Goal: Information Seeking & Learning: Learn about a topic

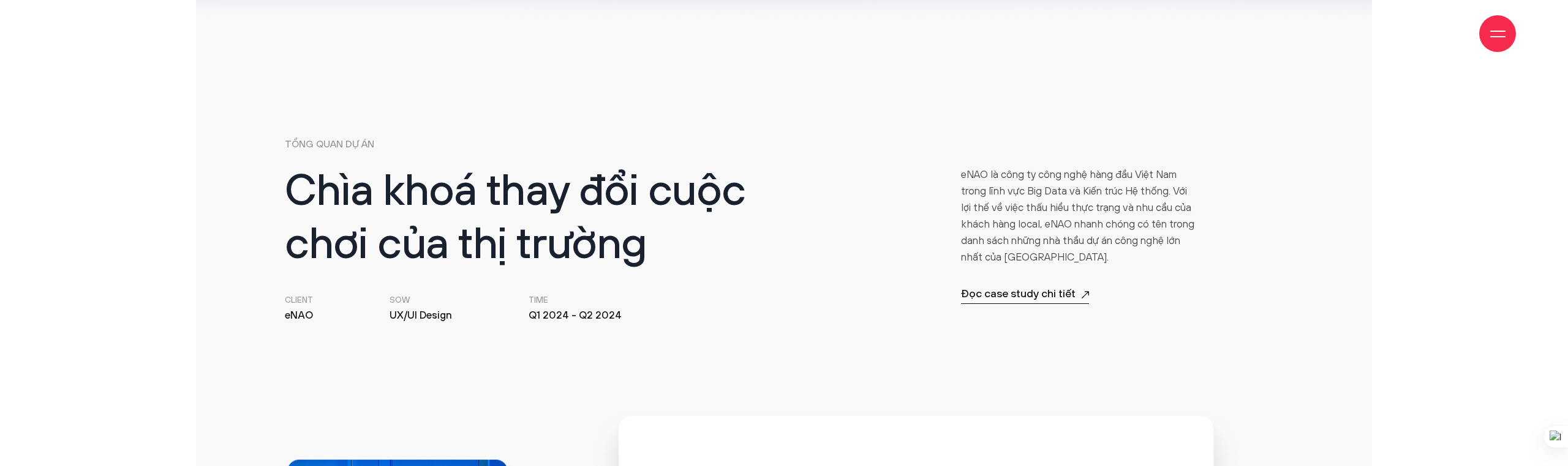
click at [974, 202] on p "eNAO là công ty công nghệ hàng đầu Việt Nam trong lĩnh vực Big Data và Kiến trú…" at bounding box center [1080, 216] width 238 height 99
click at [974, 202] on p "eNAO là công ty công nghệ hàng đầu Việt Nam trong lĩnh vực Big Data và Kiến trú…" at bounding box center [1080, 215] width 238 height 99
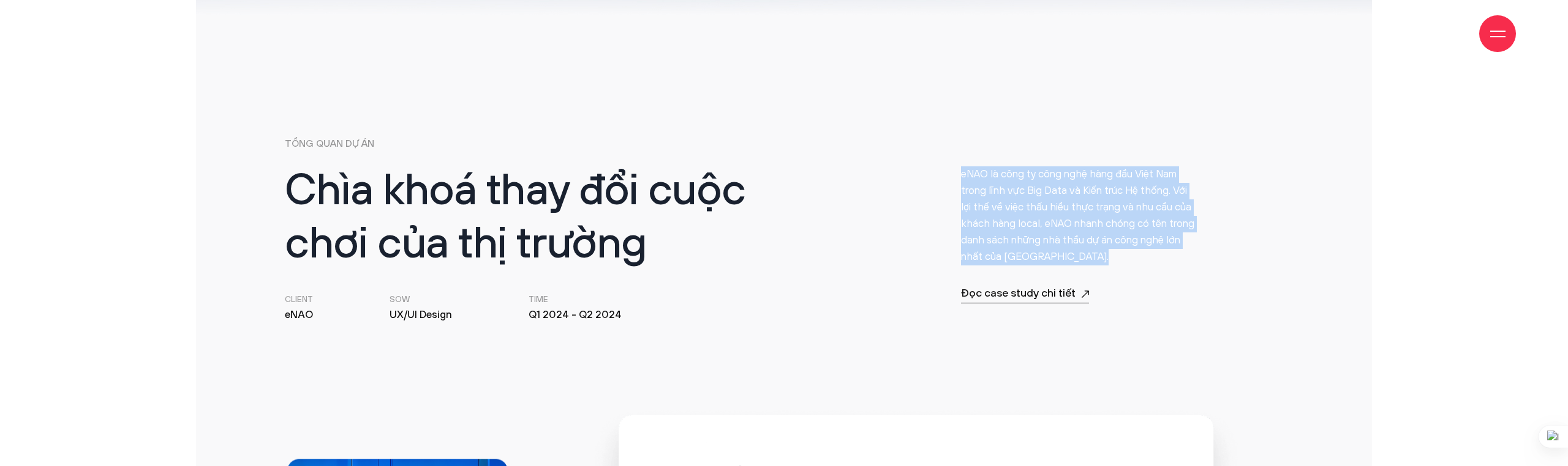
copy div "lORE ip dolo si amet cons adip eli Sedd Eiu tempo inci utl Etd Magn al Enim adm…"
drag, startPoint x: 1121, startPoint y: 297, endPoint x: 947, endPoint y: 297, distance: 174.0
click at [947, 297] on div "Chìa khoá thay đổi cuộc chơi của thị trường Client [GEOGRAPHIC_DATA] SOW UX/UI …" at bounding box center [784, 244] width 1014 height 157
copy p "Đọc case study chi tiết"
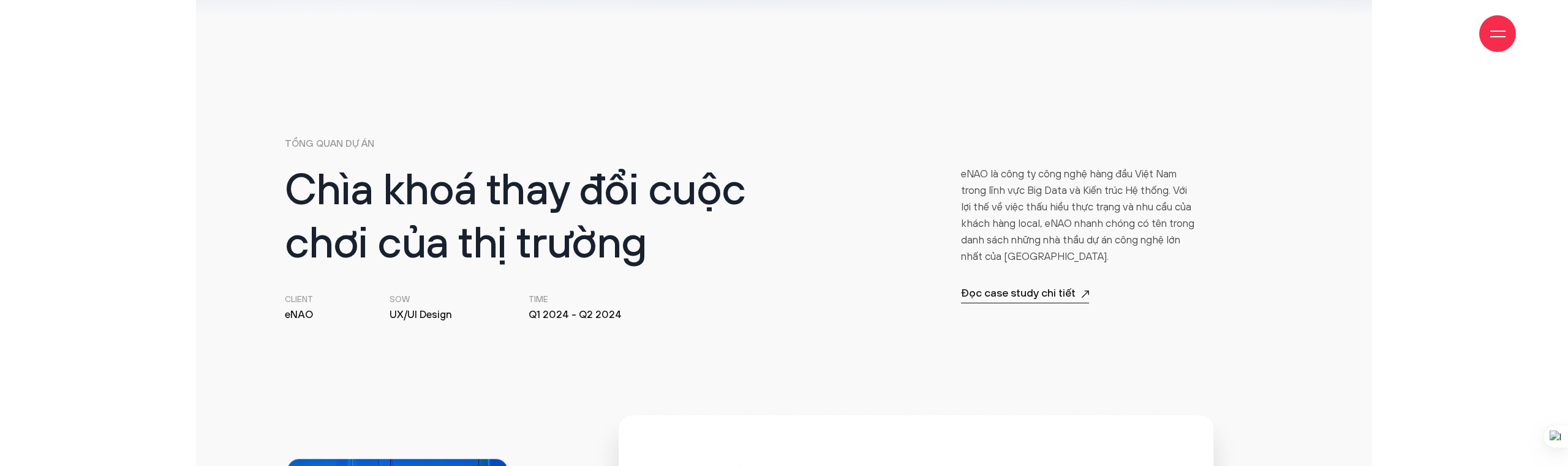
click at [936, 289] on div "Chìa khoá thay đổi cuộc chơi của thị trường Client [GEOGRAPHIC_DATA] SOW UX/UI …" at bounding box center [784, 244] width 1014 height 157
drag, startPoint x: 945, startPoint y: 291, endPoint x: 1077, endPoint y: 294, distance: 132.0
click at [1077, 294] on div "Chìa khoá thay đổi cuộc chơi của thị trường Client [GEOGRAPHIC_DATA] SOW UX/UI …" at bounding box center [784, 244] width 1014 height 157
copy p "Đọc case study chi tiết"
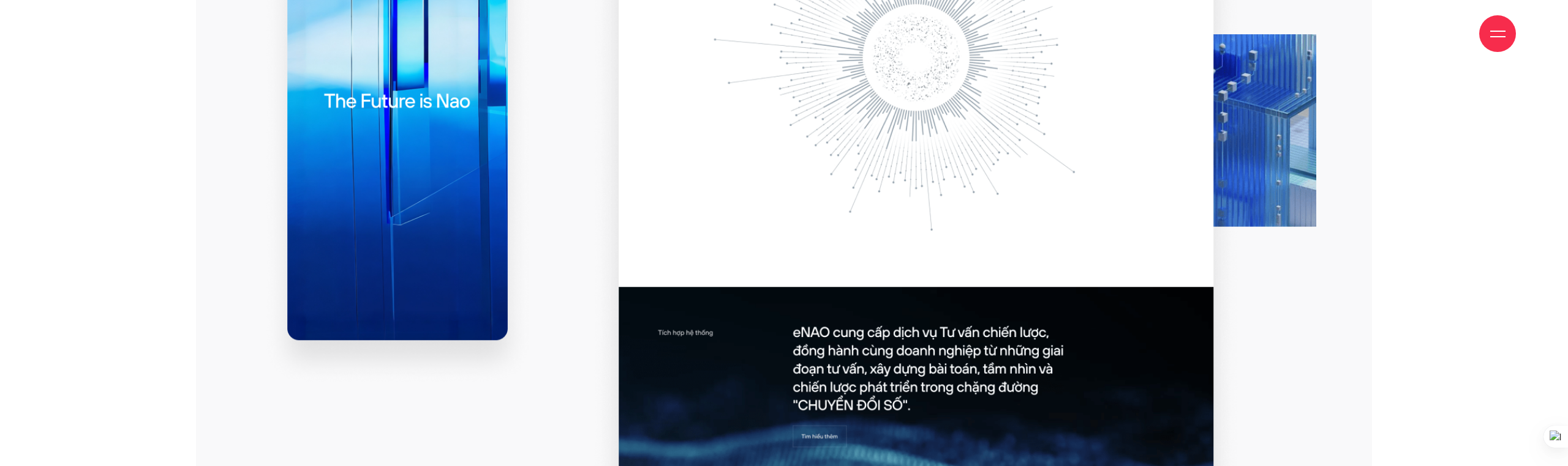
scroll to position [1181, 0]
drag, startPoint x: 426, startPoint y: 204, endPoint x: 832, endPoint y: 467, distance: 483.7
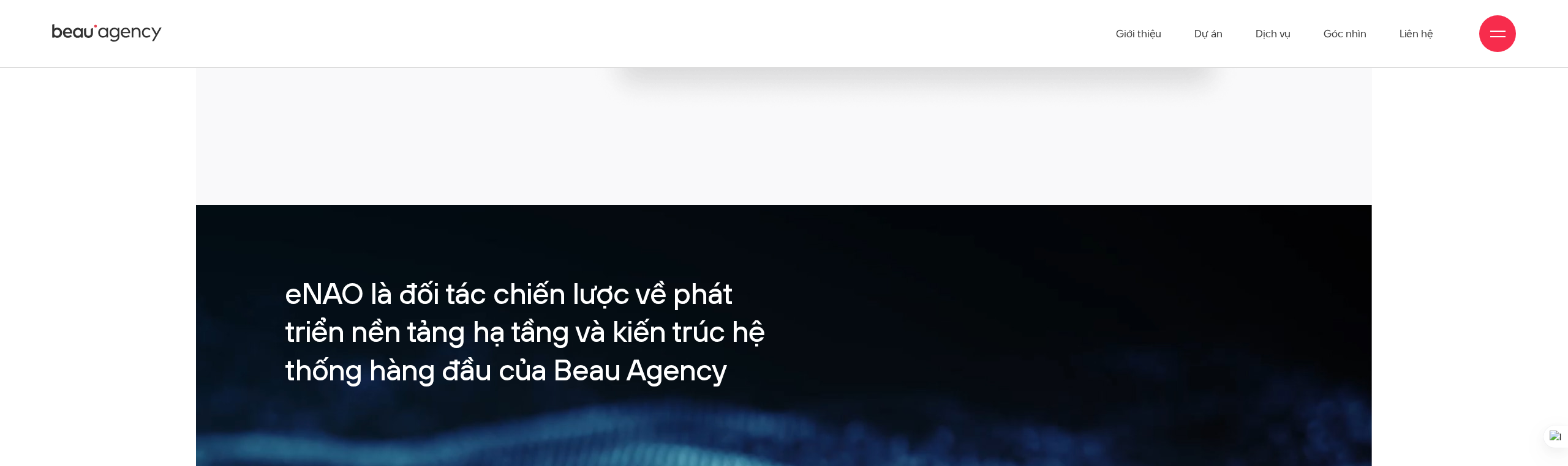
drag, startPoint x: 738, startPoint y: 199, endPoint x: 948, endPoint y: 229, distance: 212.1
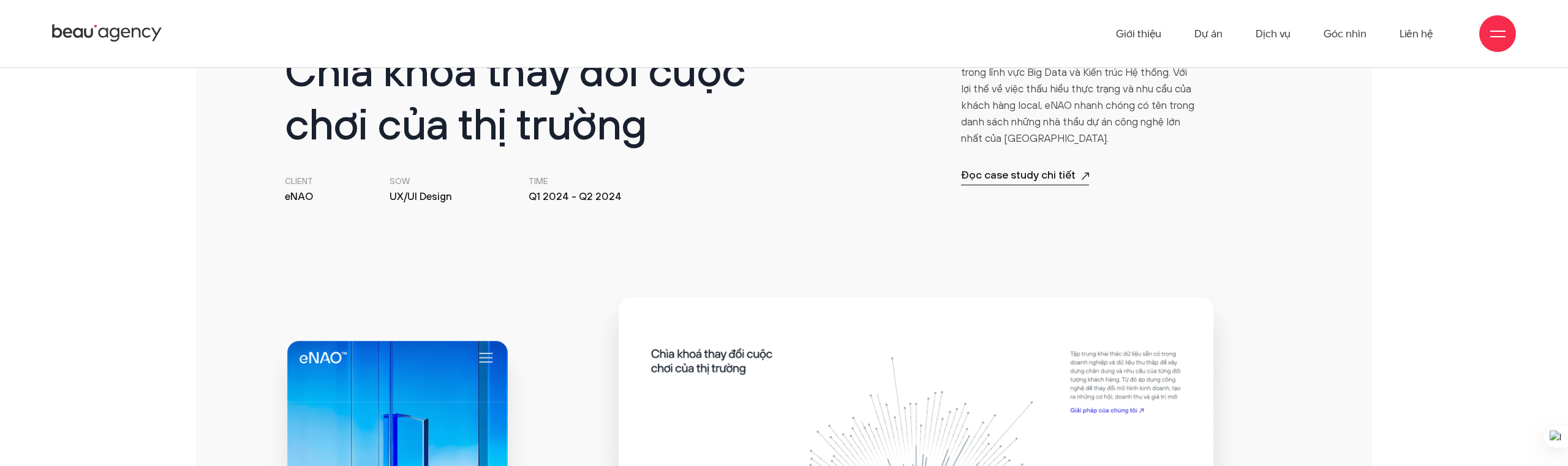
click at [592, 183] on small "Time" at bounding box center [575, 181] width 93 height 12
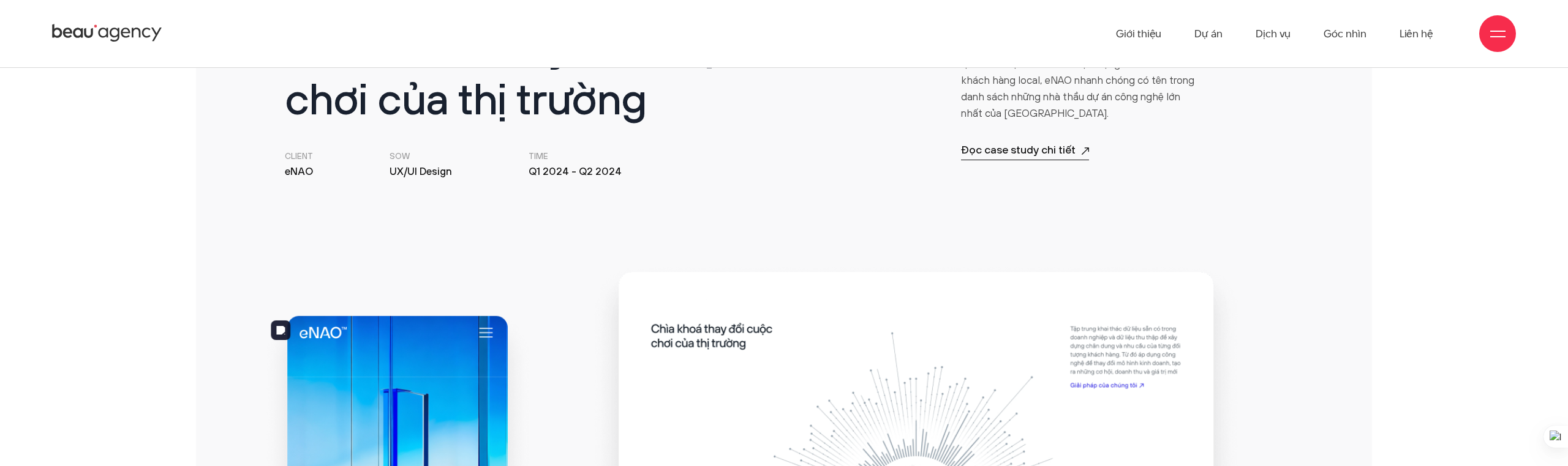
scroll to position [728, 0]
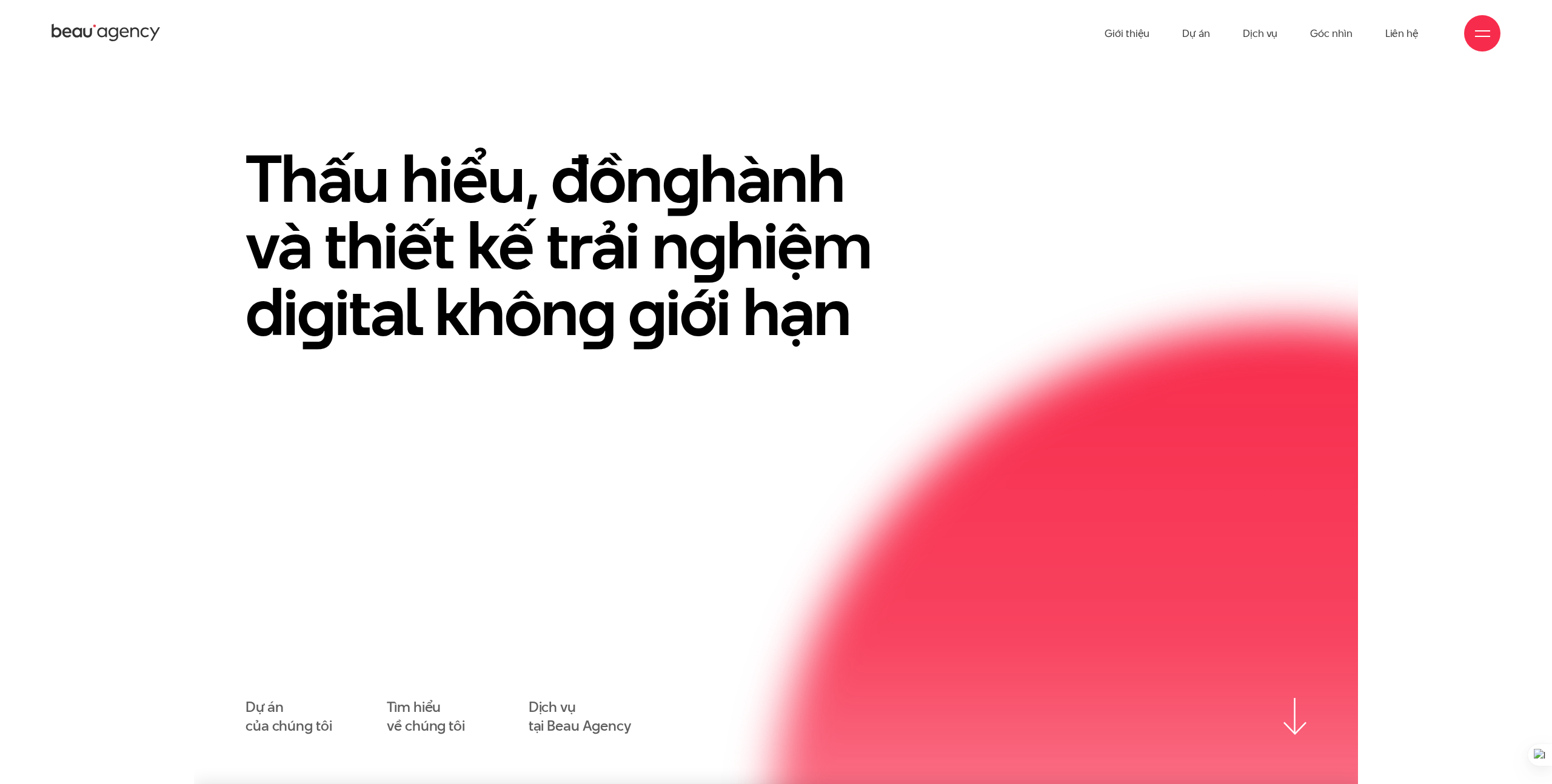
click at [641, 182] on h1 "Thấu hiểu, đồn g hành và thiết kế trải n g hiệm di g ital khôn g g iới hạn" at bounding box center [579, 245] width 667 height 200
click at [1136, 33] on link "Giới thiệu" at bounding box center [1127, 33] width 45 height 67
click at [423, 706] on link "Tìm hiểu về chúng tôi" at bounding box center [425, 717] width 78 height 38
drag, startPoint x: 441, startPoint y: 206, endPoint x: 501, endPoint y: 206, distance: 60.0
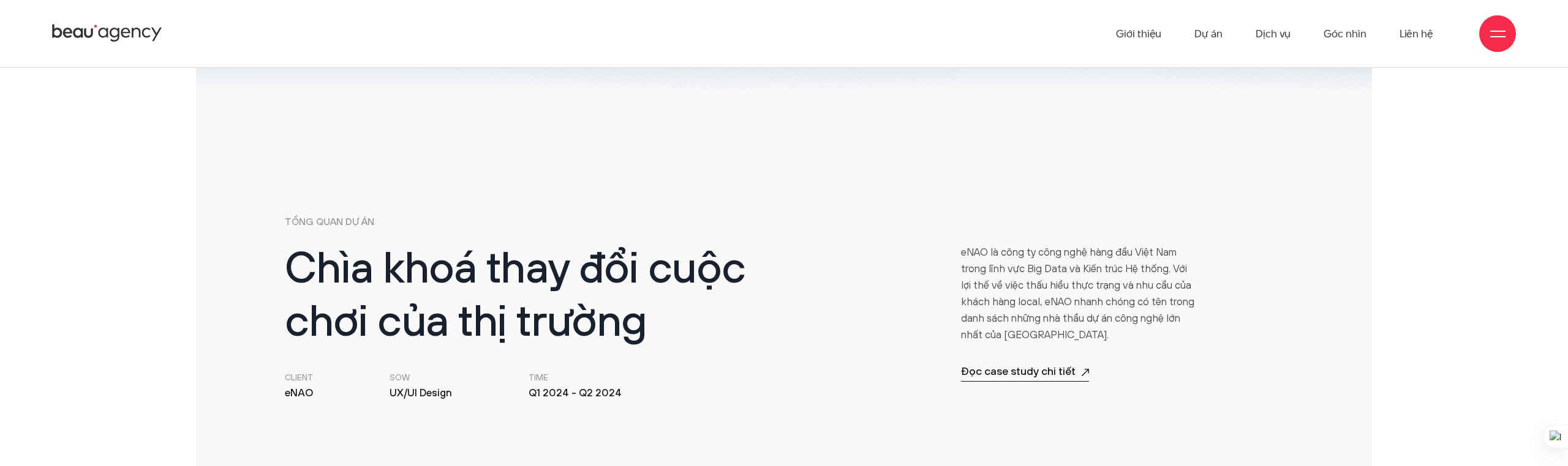
scroll to position [503, 0]
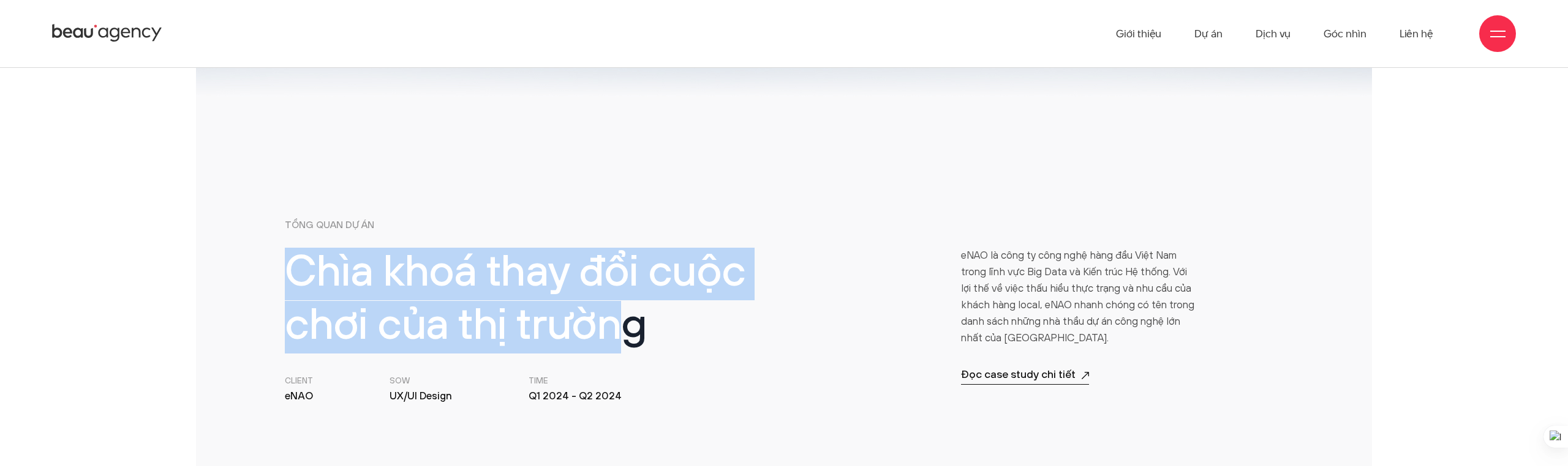
drag, startPoint x: 600, startPoint y: 317, endPoint x: 628, endPoint y: 331, distance: 31.3
click at [628, 331] on div "Chìa khoá thay đổi cuộc chơi của thị trường Client [GEOGRAPHIC_DATA] SOW UX/UI …" at bounding box center [530, 326] width 507 height 157
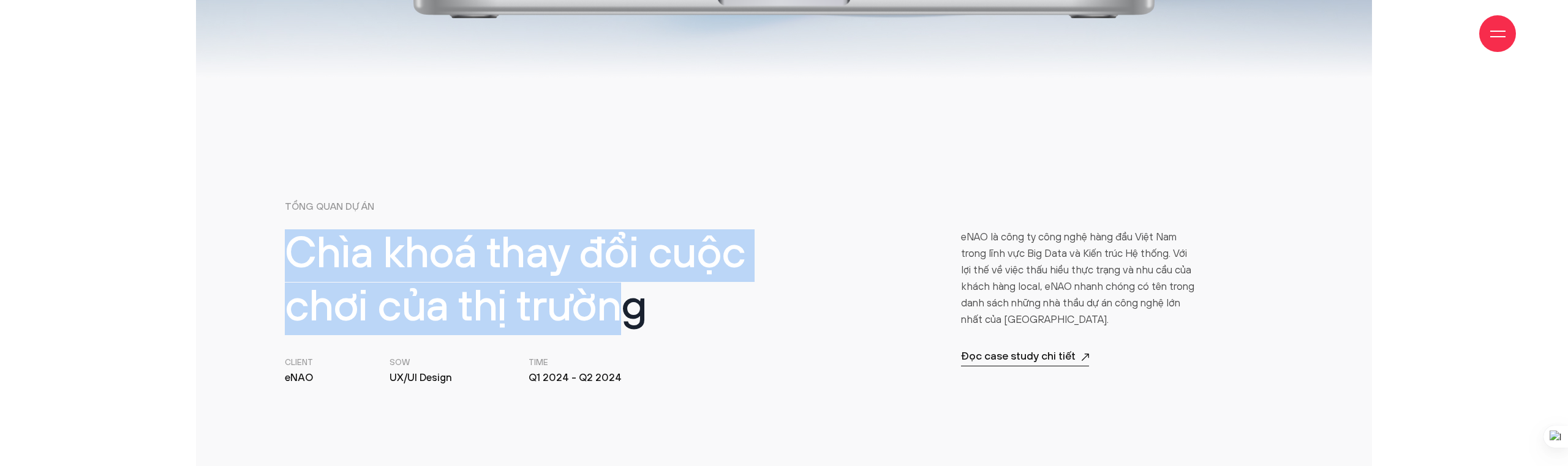
scroll to position [522, 0]
